Goal: Book appointment/travel/reservation

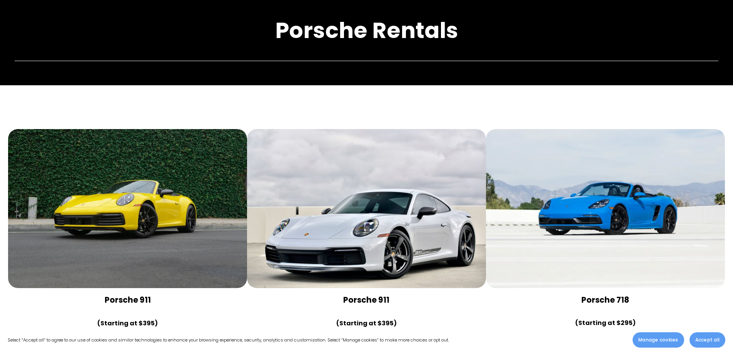
scroll to position [115, 0]
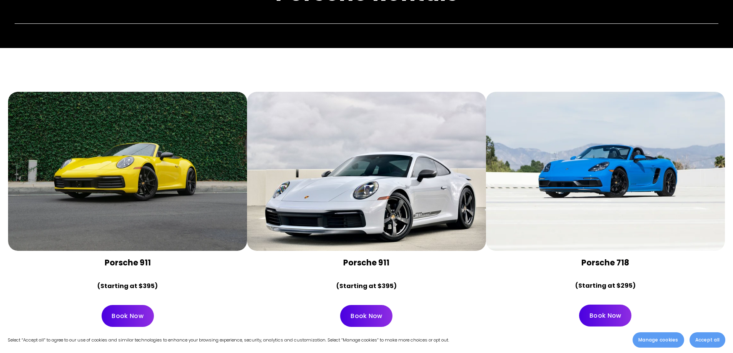
click at [375, 312] on link "Book Now" at bounding box center [366, 316] width 52 height 22
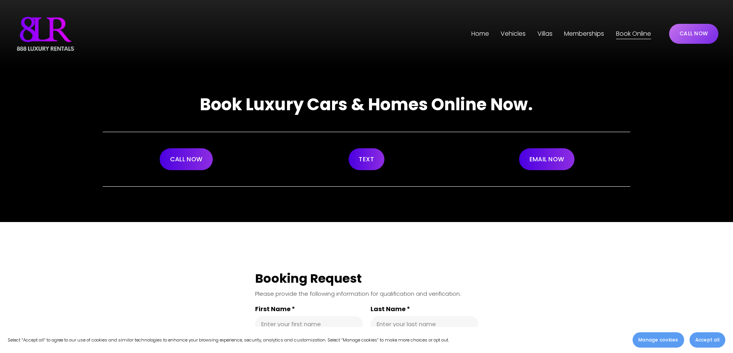
click at [0, 0] on span "[GEOGRAPHIC_DATA]" at bounding box center [0, 0] width 0 height 0
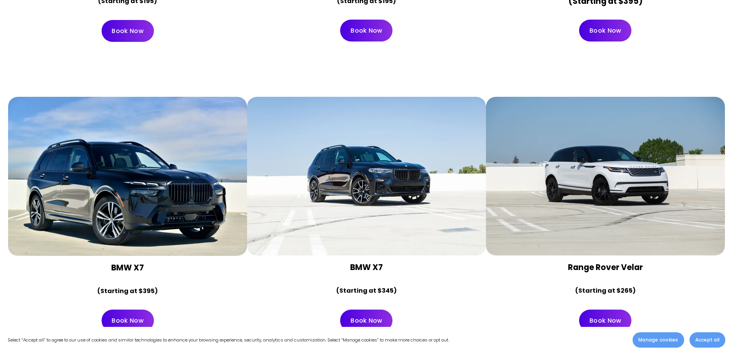
scroll to position [4077, 0]
